Goal: Information Seeking & Learning: Check status

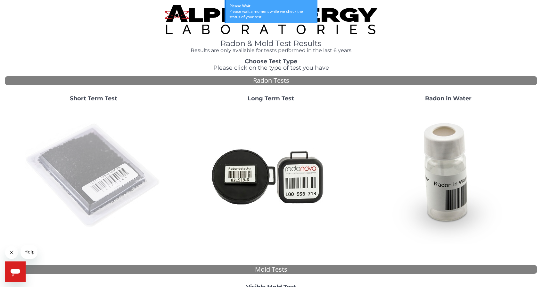
click at [93, 132] on img at bounding box center [94, 176] width 138 height 138
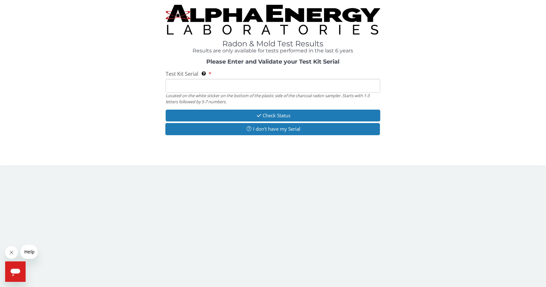
click at [202, 88] on input "Test Kit Serial Located on the white sticker on the bottom of the plastic side …" at bounding box center [273, 86] width 215 height 14
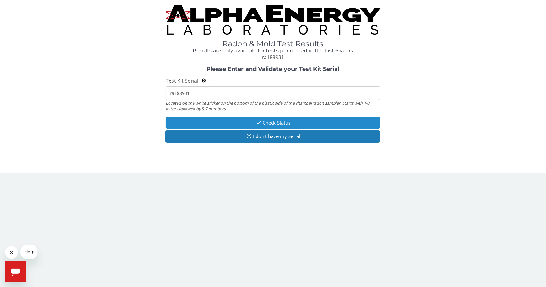
type input "ra188931"
click at [249, 124] on button "Check Status" at bounding box center [273, 123] width 215 height 12
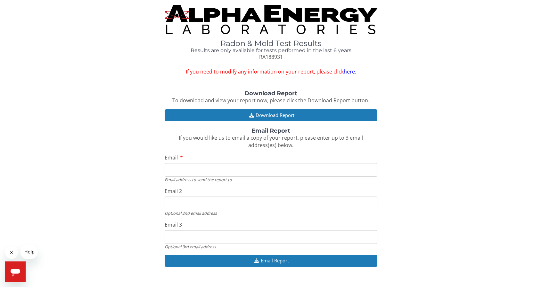
click at [227, 167] on input "Email" at bounding box center [271, 170] width 213 height 14
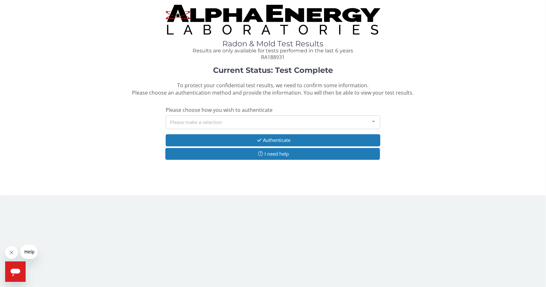
click at [227, 185] on div at bounding box center [273, 184] width 215 height 4
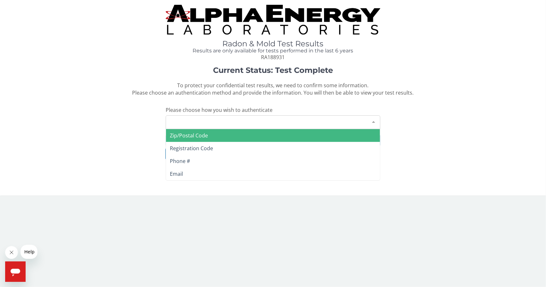
click at [242, 124] on div "Please make a selection" at bounding box center [273, 123] width 215 height 14
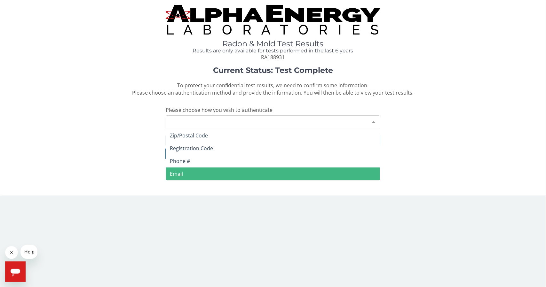
click at [211, 178] on span "Email" at bounding box center [273, 174] width 214 height 13
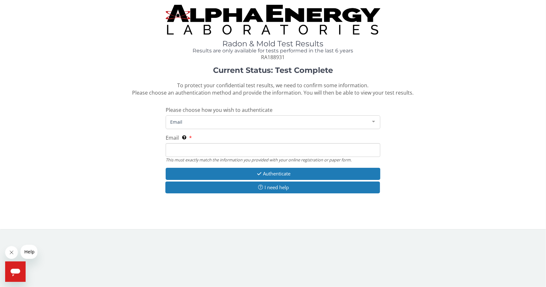
click at [229, 152] on input "Email This must exactly match the information you provided with your online reg…" at bounding box center [273, 150] width 215 height 14
type input "[EMAIL_ADDRESS][DOMAIN_NAME]"
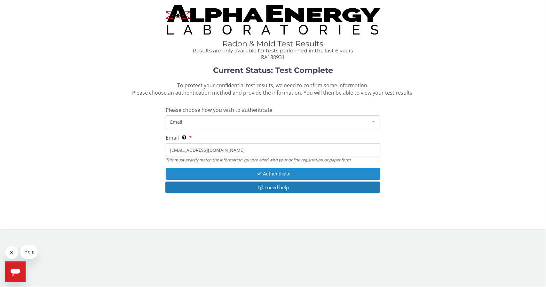
click at [230, 172] on button "Authenticate" at bounding box center [273, 174] width 215 height 12
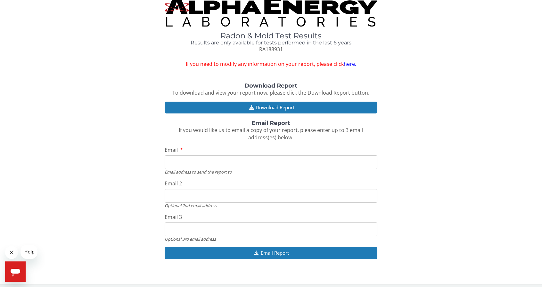
scroll to position [12, 0]
